Goal: Task Accomplishment & Management: Check status

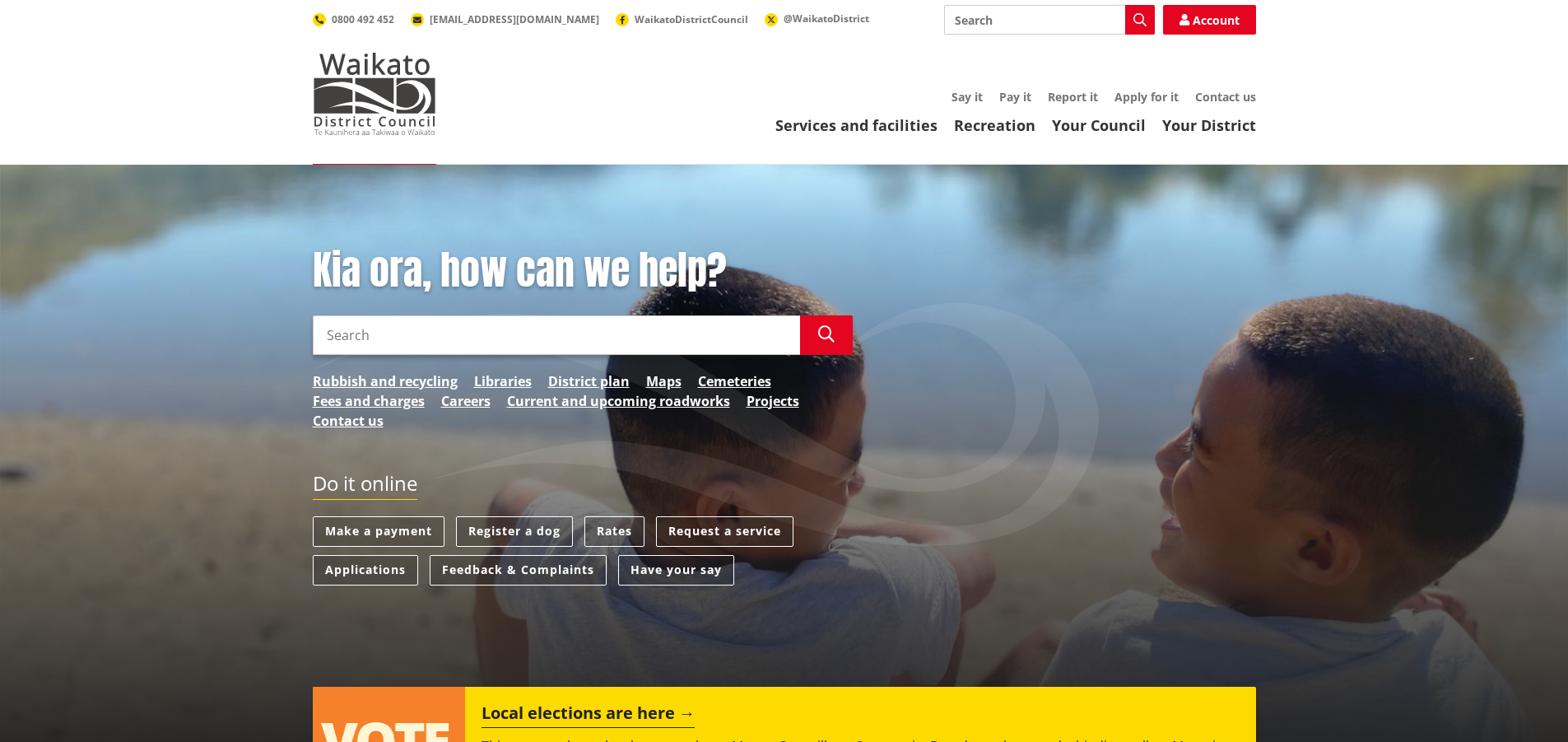
click at [384, 346] on input "Search" at bounding box center [556, 335] width 487 height 40
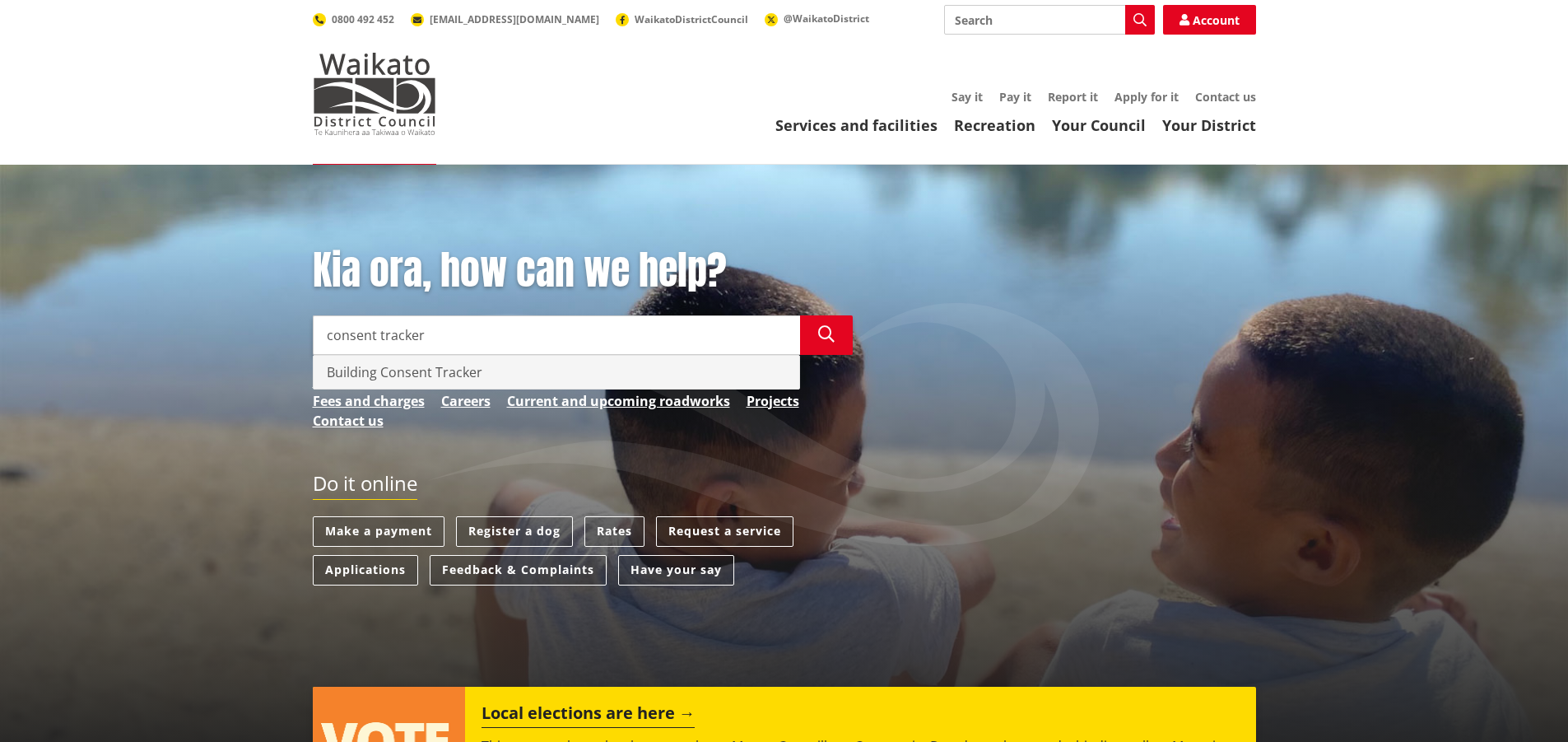
click at [399, 364] on div "Building Consent Tracker" at bounding box center [556, 372] width 485 height 33
type input "Building Consent Tracker"
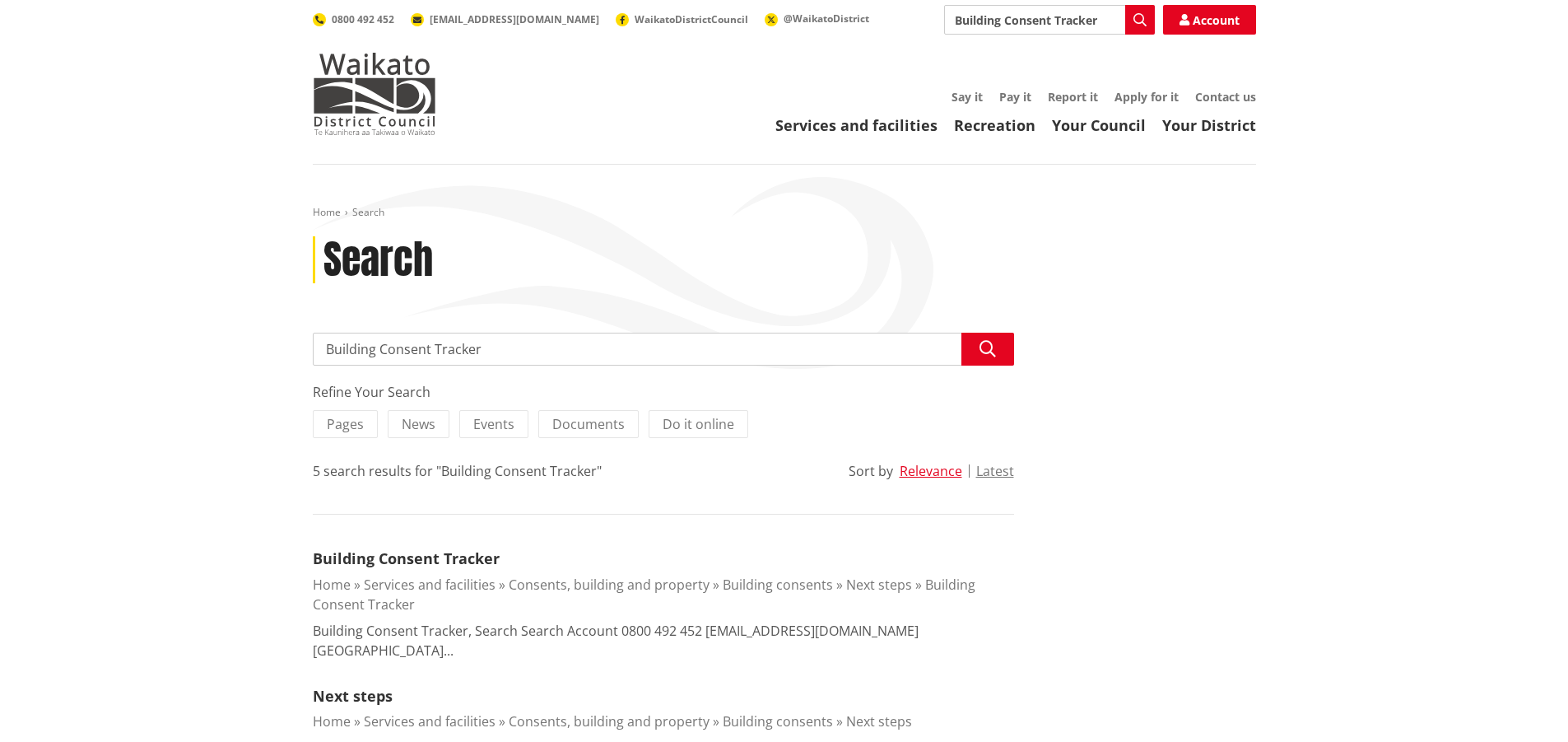
click at [383, 353] on input "Building Consent Tracker" at bounding box center [663, 349] width 701 height 33
type input "Building Consent Tracker"
click at [354, 381] on div "Building Consent Tracker" at bounding box center [663, 383] width 700 height 33
click at [347, 341] on input "Building Consent Tracker" at bounding box center [663, 349] width 701 height 33
click at [991, 349] on icon "button" at bounding box center [987, 349] width 17 height 17
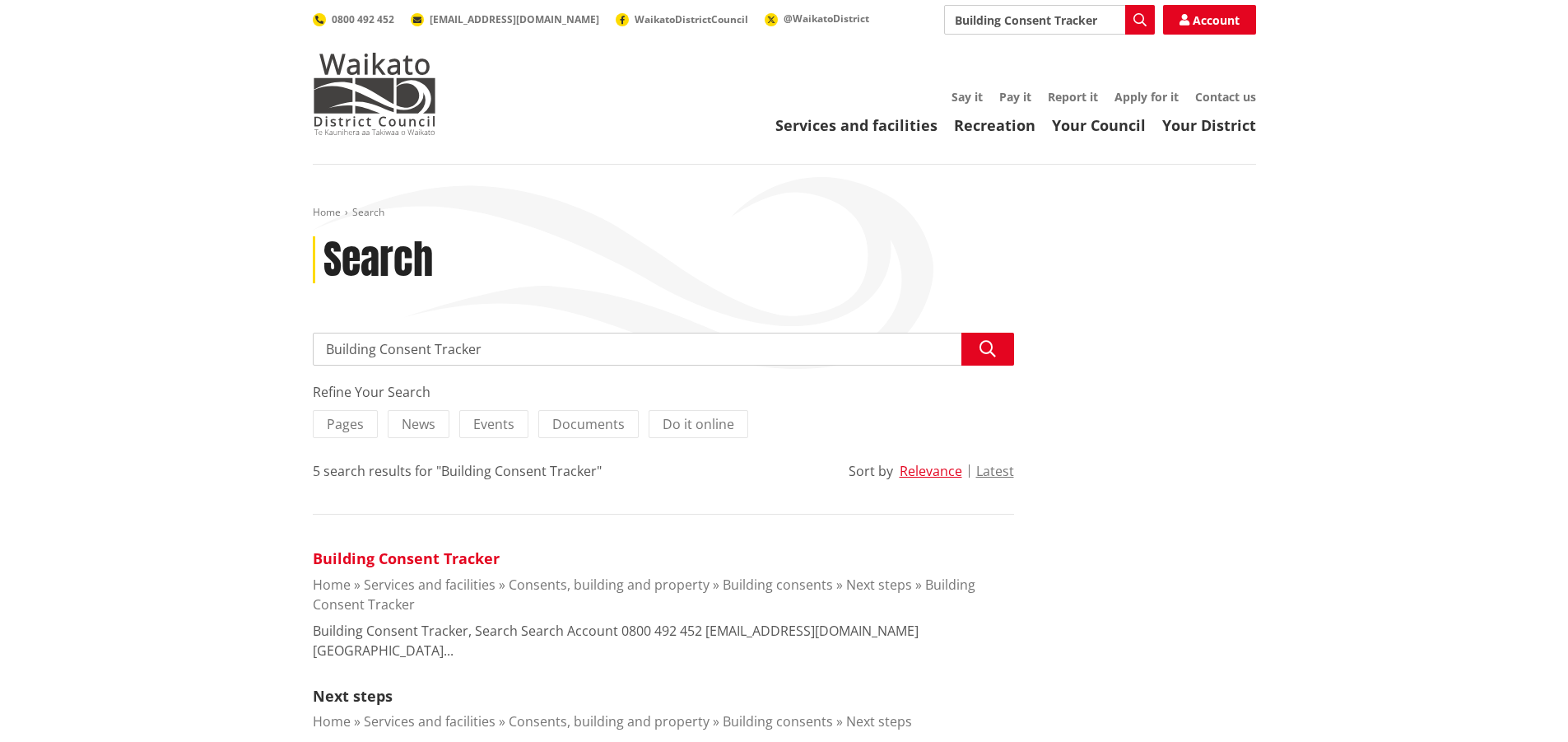
click at [410, 558] on link "Building Consent Tracker" at bounding box center [406, 558] width 187 height 20
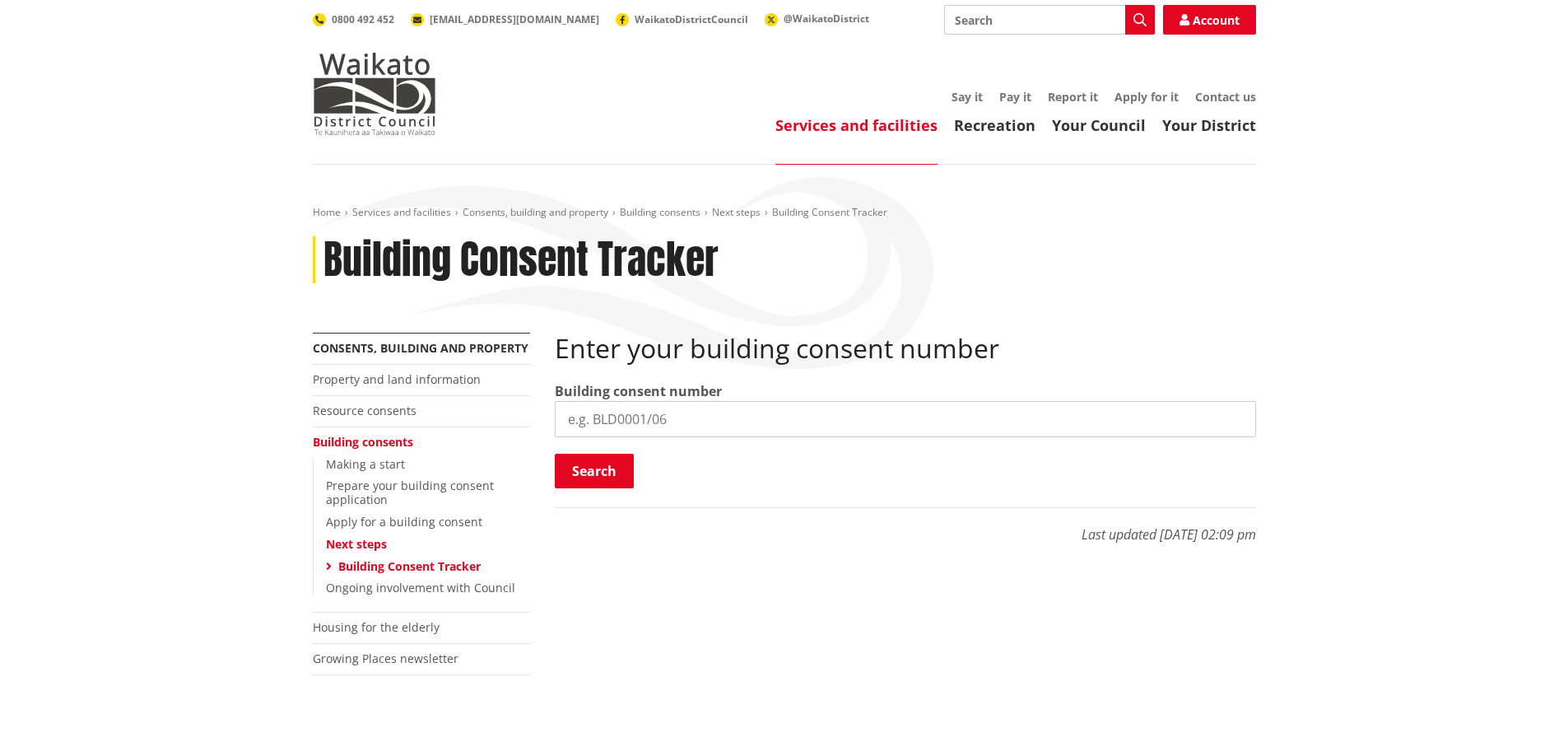
click at [595, 427] on input "search" at bounding box center [906, 419] width 701 height 36
type input "bld1344/25"
click at [589, 467] on button "Search" at bounding box center [595, 471] width 79 height 35
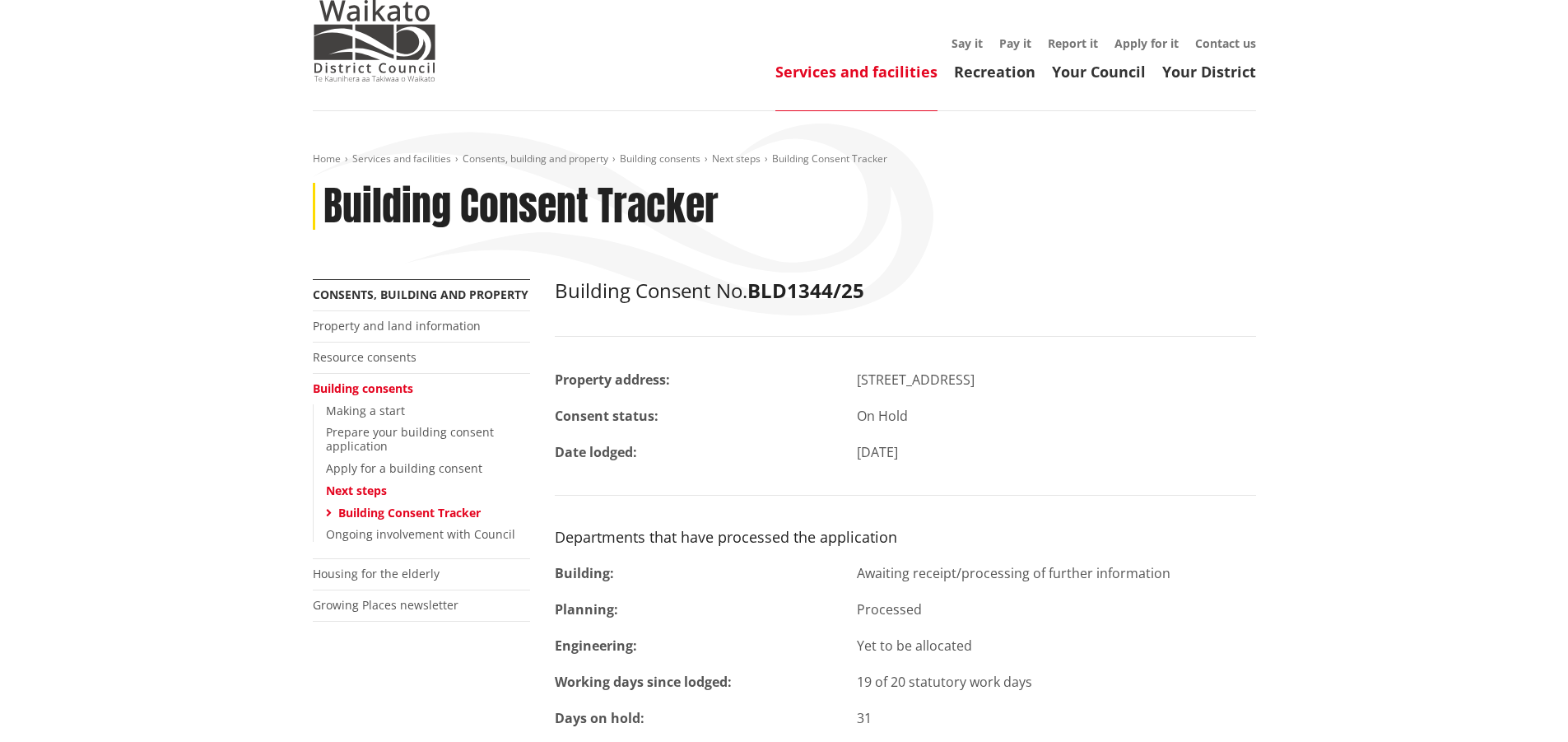
scroll to position [83, 0]
